Goal: Task Accomplishment & Management: Use online tool/utility

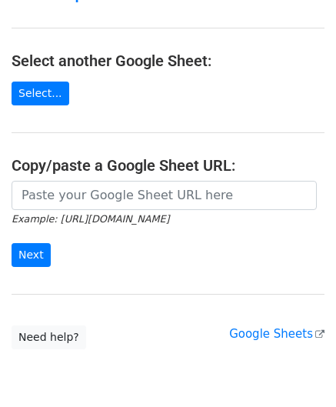
scroll to position [154, 0]
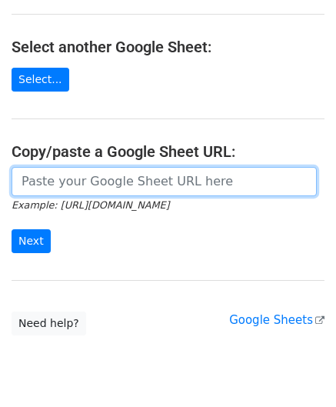
click at [65, 188] on input "url" at bounding box center [164, 181] width 305 height 29
paste input "[URL][DOMAIN_NAME]"
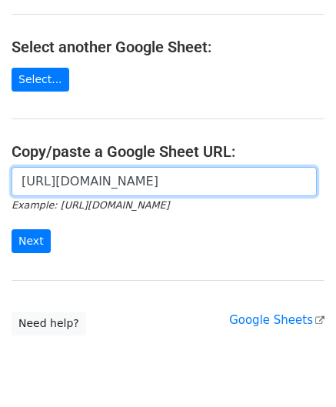
scroll to position [0, 306]
type input "[URL][DOMAIN_NAME]"
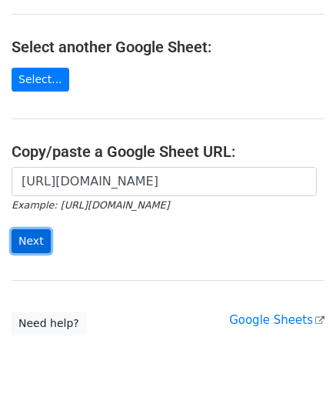
click at [30, 241] on input "Next" at bounding box center [31, 241] width 39 height 24
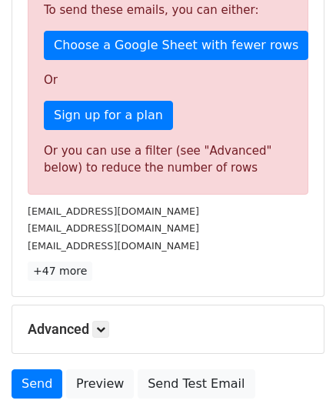
scroll to position [515, 0]
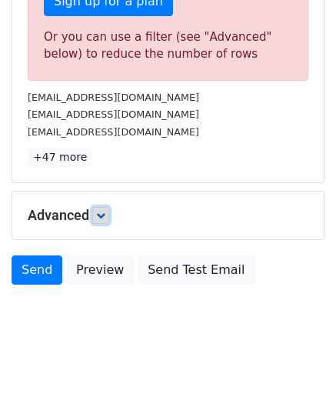
click at [101, 213] on icon at bounding box center [100, 215] width 9 height 9
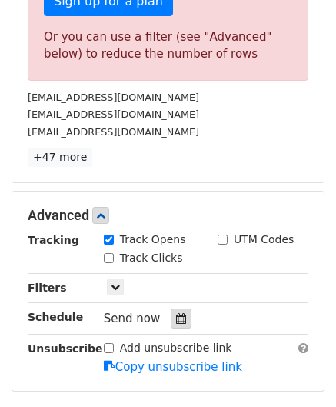
click at [176, 313] on icon at bounding box center [181, 318] width 10 height 11
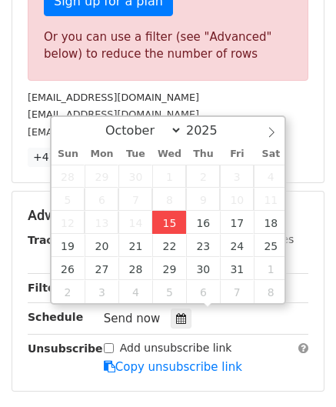
type input "2025-10-15 12:00"
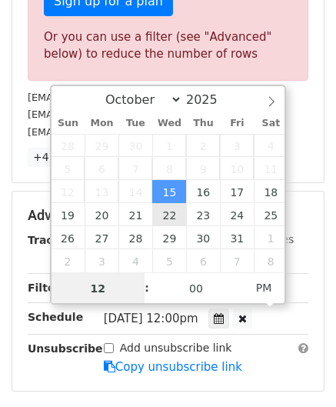
paste input "6"
type input "6"
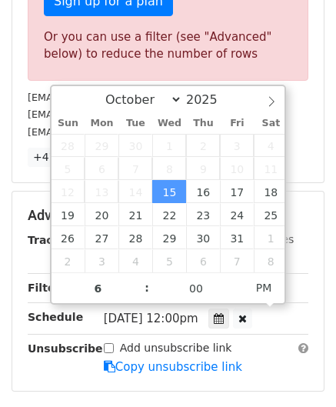
type input "2025-10-15 18:00"
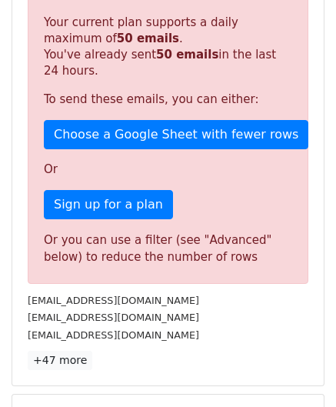
scroll to position [705, 0]
